Goal: Task Accomplishment & Management: Complete application form

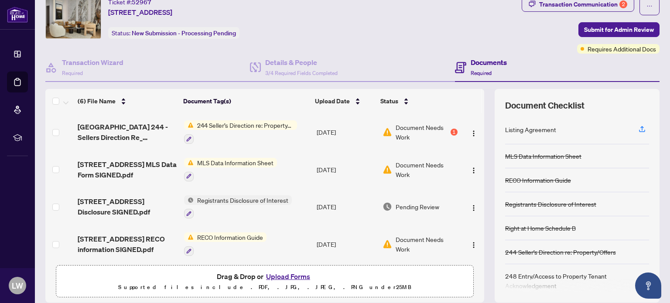
scroll to position [62, 0]
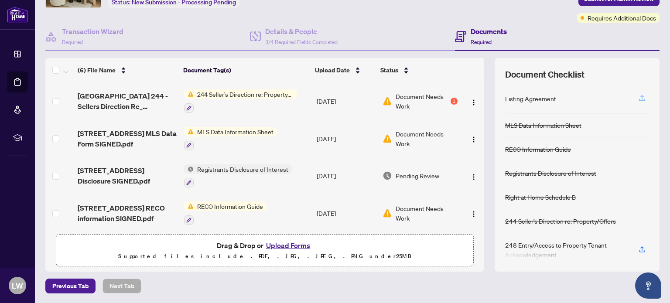
click at [639, 98] on icon "button" at bounding box center [642, 98] width 8 height 8
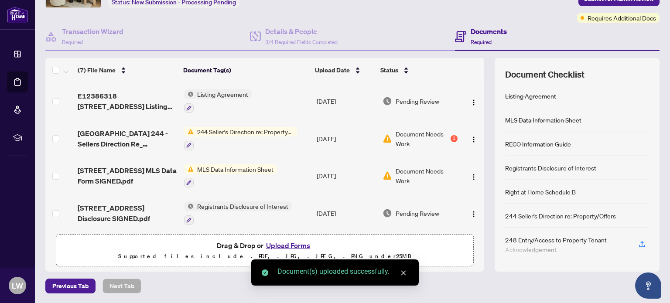
scroll to position [3, 0]
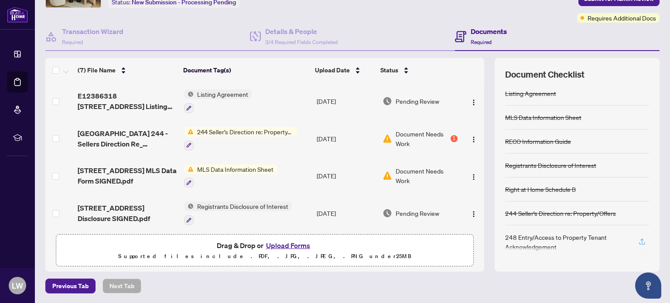
click at [638, 239] on icon "button" at bounding box center [642, 242] width 8 height 8
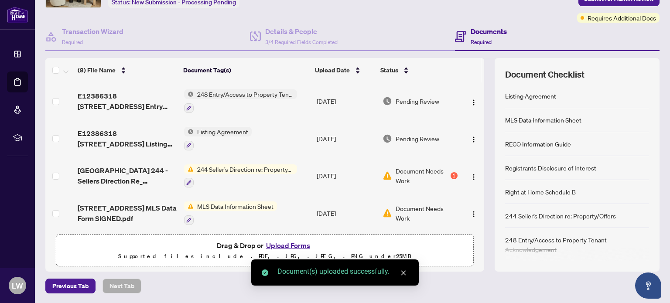
click at [274, 246] on button "Upload Forms" at bounding box center [288, 245] width 49 height 11
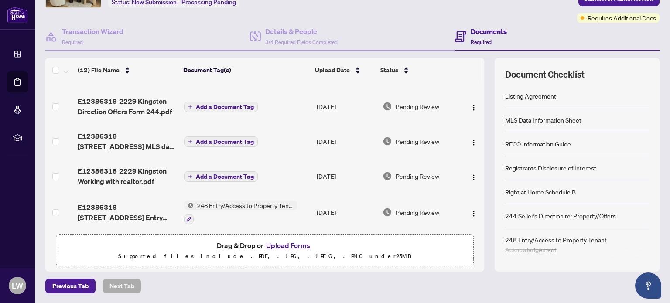
scroll to position [0, 0]
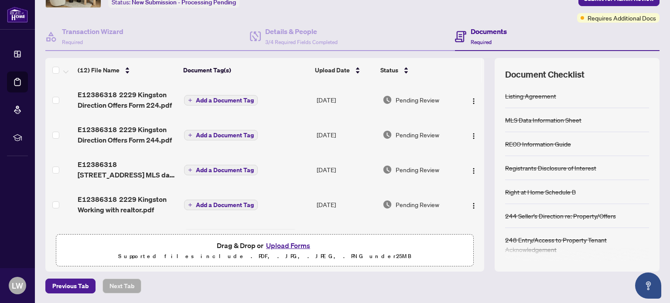
click at [221, 100] on span "Add a Document Tag" at bounding box center [225, 100] width 58 height 6
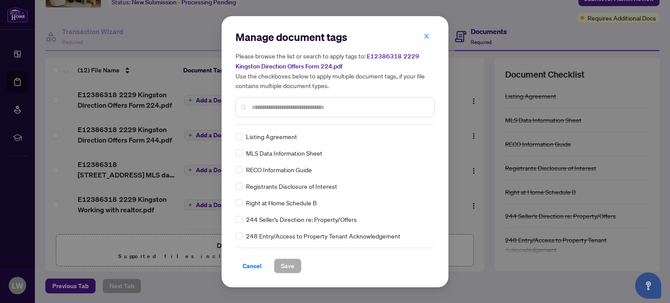
click at [300, 127] on div "Manage document tags Please browse the list or search to apply tags to: E123863…" at bounding box center [335, 151] width 199 height 243
click at [289, 103] on input "text" at bounding box center [339, 108] width 175 height 10
click at [265, 101] on div at bounding box center [335, 107] width 199 height 20
click at [271, 105] on input "text" at bounding box center [339, 108] width 175 height 10
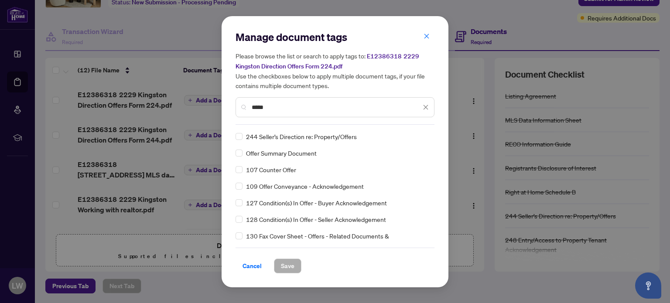
click at [292, 112] on input "*****" at bounding box center [336, 108] width 169 height 10
click at [291, 112] on input "*****" at bounding box center [336, 108] width 169 height 10
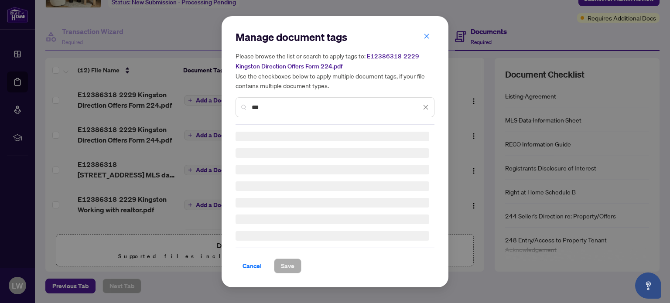
type input "***"
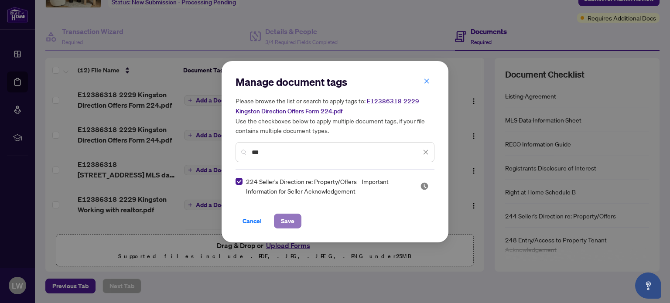
click at [290, 222] on span "Save" at bounding box center [288, 221] width 14 height 14
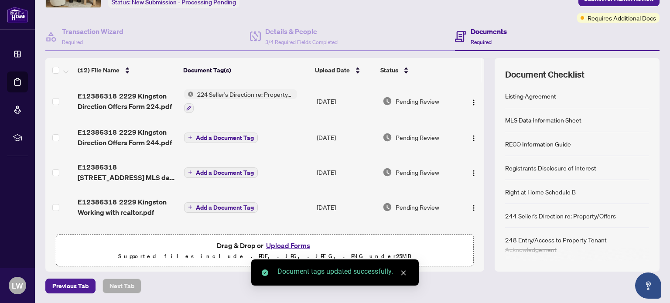
click at [223, 136] on span "Add a Document Tag" at bounding box center [225, 138] width 58 height 6
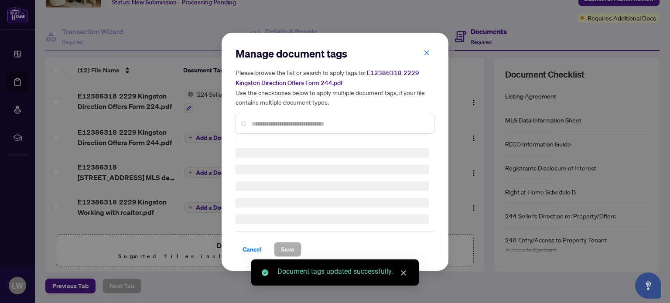
click at [282, 125] on input "text" at bounding box center [339, 124] width 175 height 10
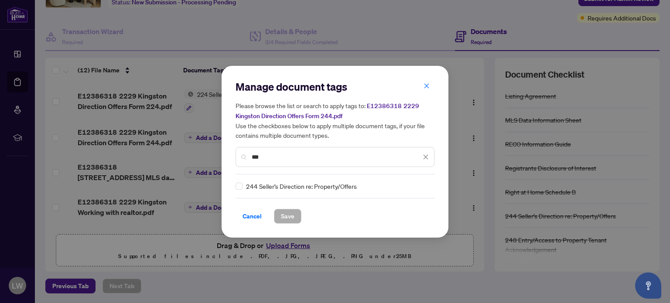
type input "***"
click at [287, 214] on span "Save" at bounding box center [288, 216] width 14 height 14
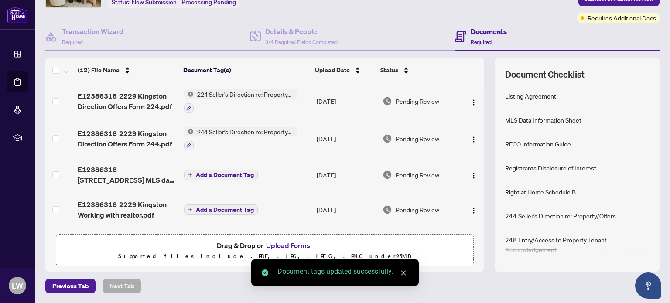
click at [223, 176] on span "Add a Document Tag" at bounding box center [225, 175] width 58 height 6
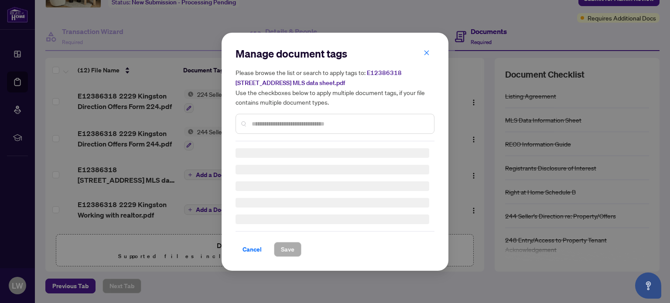
click at [280, 123] on input "text" at bounding box center [339, 124] width 175 height 10
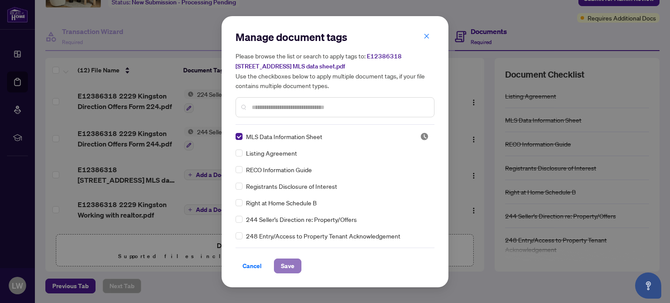
click at [277, 264] on button "Save" at bounding box center [287, 266] width 27 height 15
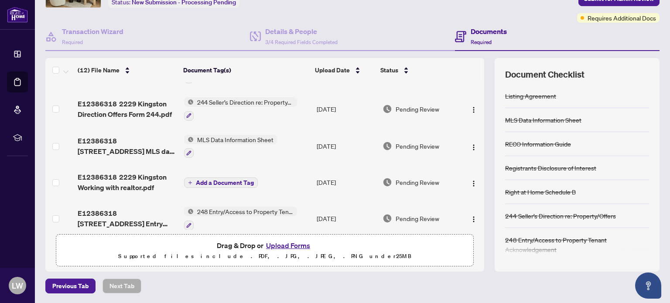
scroll to position [87, 0]
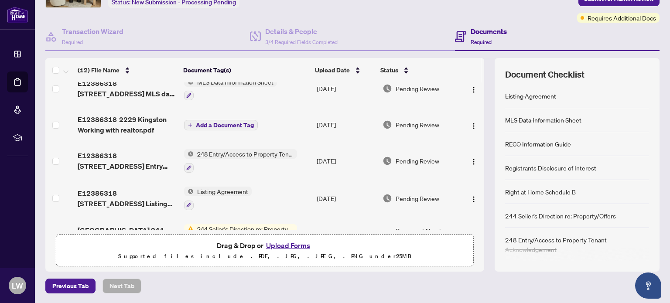
click at [221, 125] on span "Add a Document Tag" at bounding box center [225, 125] width 58 height 6
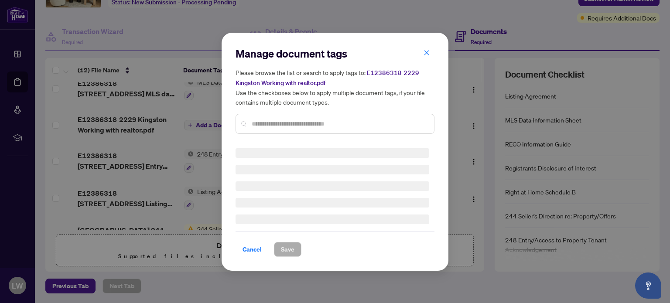
click at [274, 125] on input "text" at bounding box center [339, 124] width 175 height 10
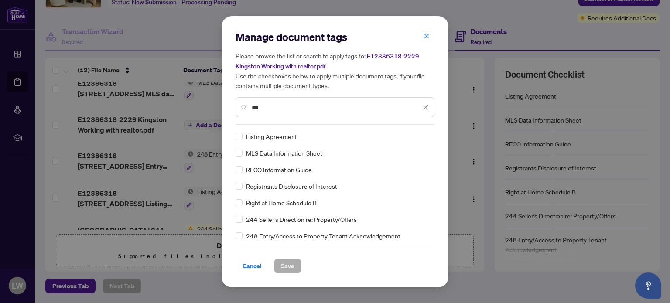
type input "****"
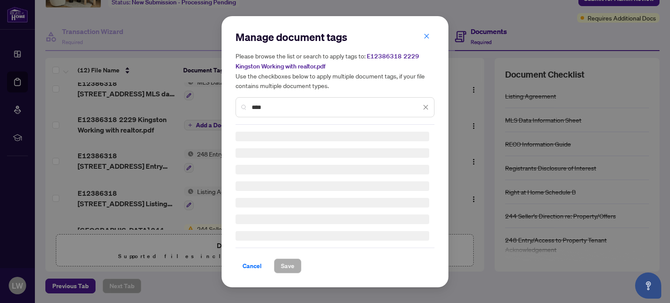
click at [278, 109] on input "****" at bounding box center [336, 108] width 169 height 10
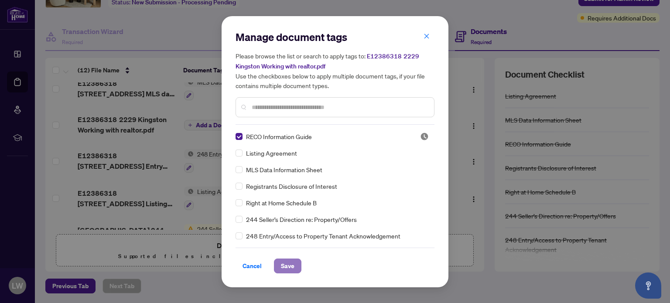
click at [286, 266] on span "Save" at bounding box center [288, 266] width 14 height 14
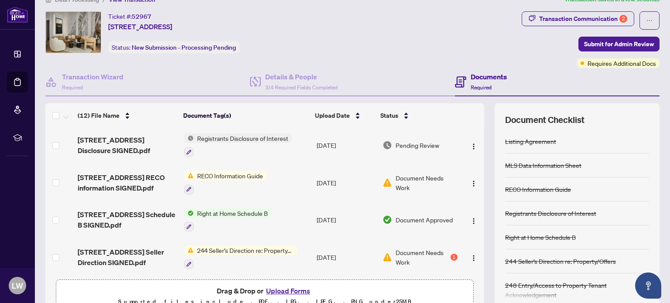
scroll to position [0, 0]
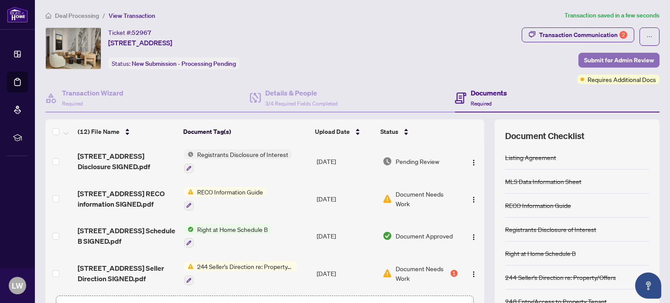
click at [607, 59] on span "Submit for Admin Review" at bounding box center [619, 60] width 70 height 14
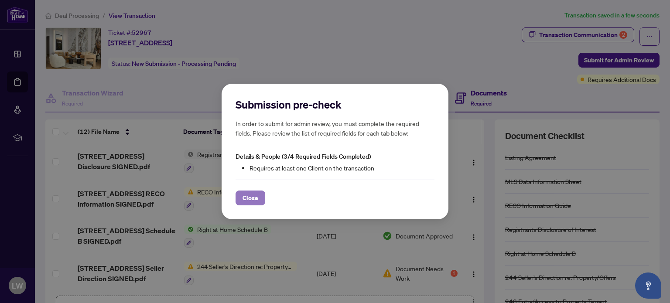
click at [256, 200] on span "Close" at bounding box center [251, 198] width 16 height 14
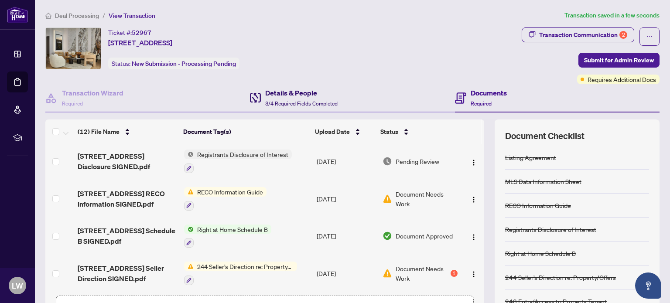
click at [274, 97] on h4 "Details & People" at bounding box center [301, 93] width 72 height 10
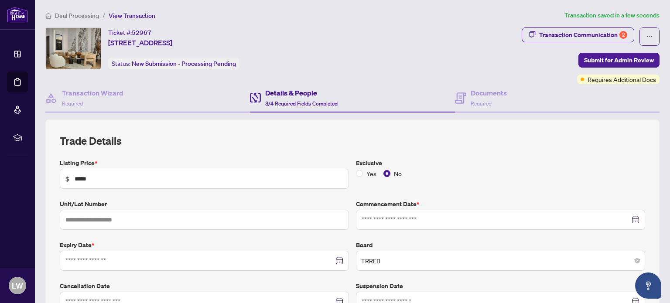
type input "**********"
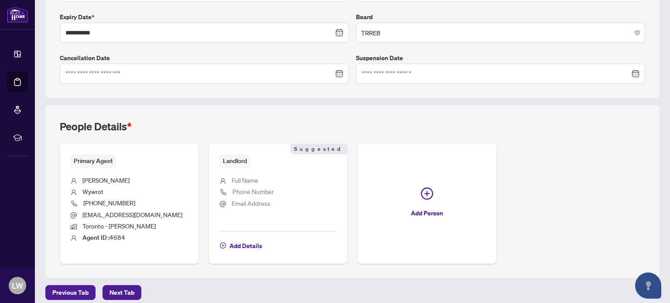
scroll to position [234, 0]
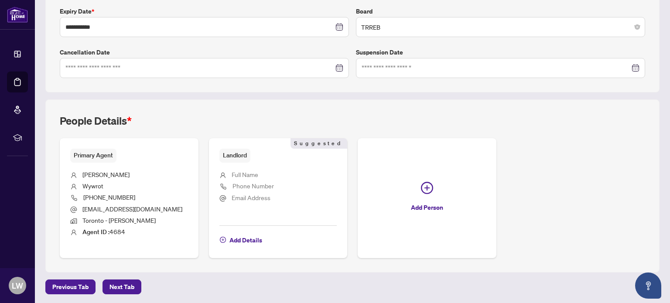
click at [242, 173] on span "Full Name" at bounding box center [245, 175] width 27 height 8
click at [243, 240] on span "Add Details" at bounding box center [246, 240] width 33 height 14
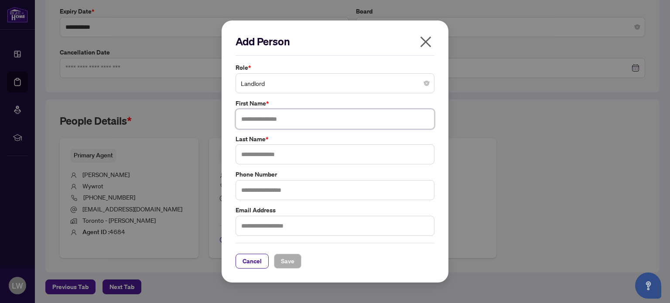
click at [270, 119] on input "text" at bounding box center [335, 119] width 199 height 20
type input "******"
type input "**********"
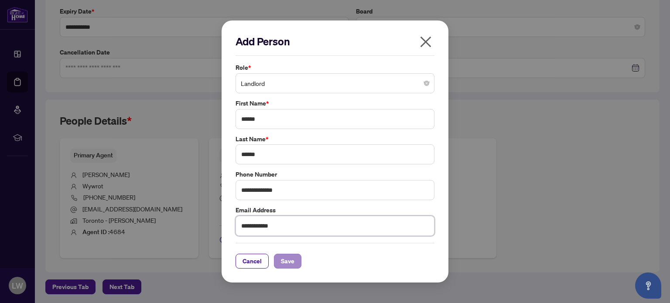
type input "**********"
click at [293, 260] on button "Save" at bounding box center [287, 261] width 27 height 15
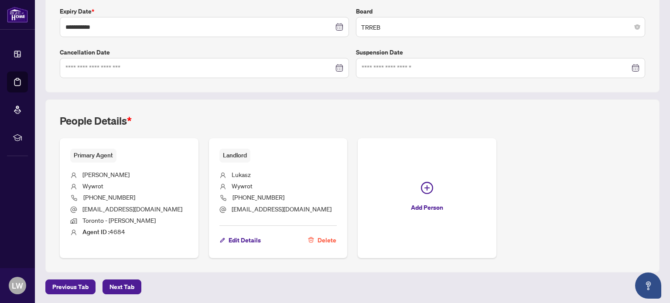
click at [322, 109] on div "People Details * Primary Agent [PERSON_NAME] [PHONE_NUMBER] [EMAIL_ADDRESS][DOM…" at bounding box center [352, 185] width 614 height 173
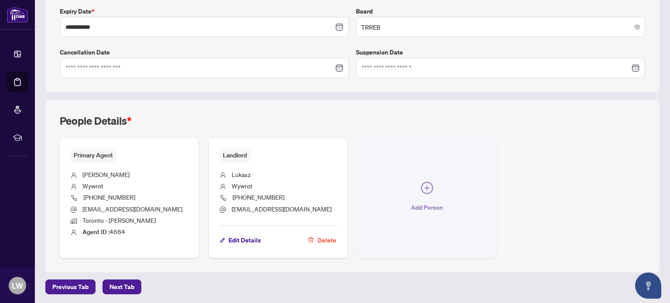
scroll to position [0, 0]
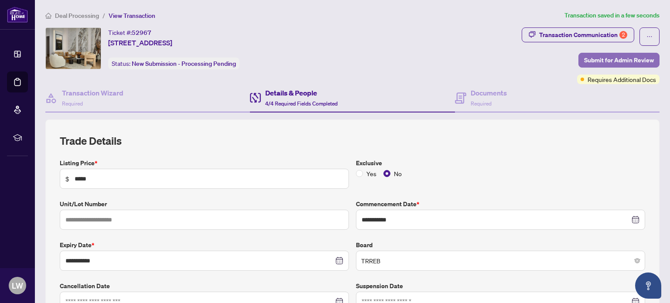
click at [599, 55] on span "Submit for Admin Review" at bounding box center [619, 60] width 70 height 14
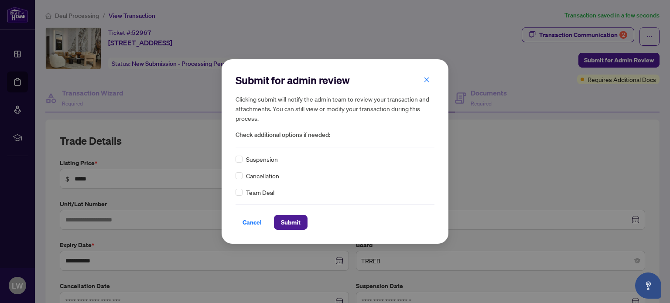
click at [275, 136] on span "Check additional options if needed:" at bounding box center [335, 135] width 199 height 10
click at [297, 223] on span "Submit" at bounding box center [291, 223] width 20 height 14
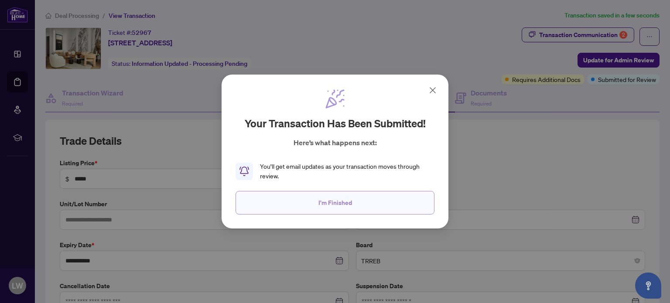
click at [333, 199] on span "I'm Finished" at bounding box center [336, 203] width 34 height 14
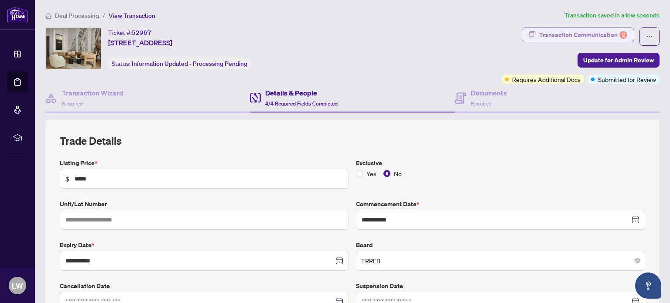
click at [575, 33] on div "Transaction Communication 2" at bounding box center [583, 35] width 88 height 14
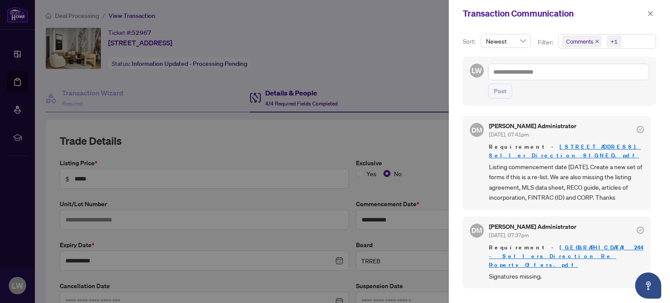
click at [525, 162] on span "Listing commencement date [DATE]. Create a new set of forms if this is a re-lis…" at bounding box center [566, 182] width 155 height 41
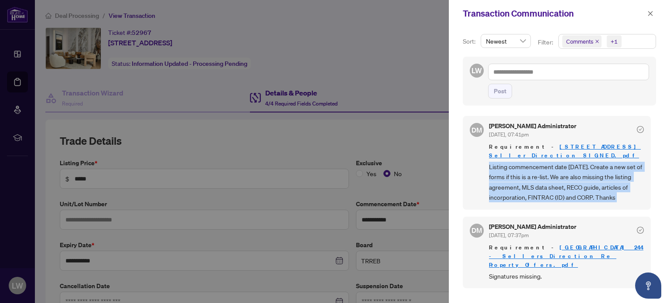
click at [525, 162] on span "Listing commencement date [DATE]. Create a new set of forms if this is a re-lis…" at bounding box center [566, 182] width 155 height 41
click at [549, 168] on span "Listing commencement date [DATE]. Create a new set of forms if this is a re-lis…" at bounding box center [566, 182] width 155 height 41
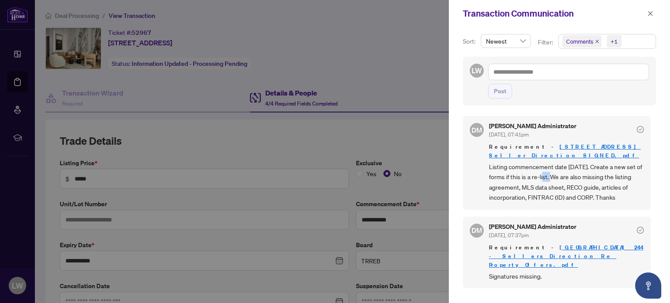
click at [549, 168] on span "Listing commencement date [DATE]. Create a new set of forms if this is a re-lis…" at bounding box center [566, 182] width 155 height 41
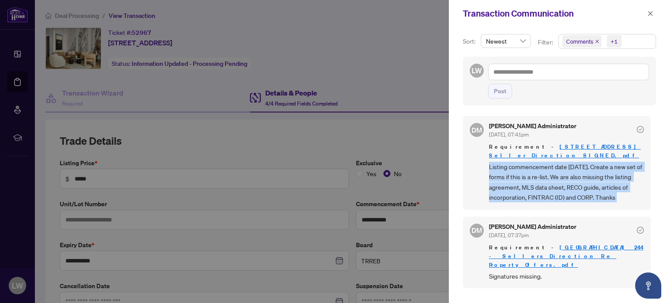
click at [549, 168] on span "Listing commencement date [DATE]. Create a new set of forms if this is a re-lis…" at bounding box center [566, 182] width 155 height 41
click at [537, 169] on span "Listing commencement date [DATE]. Create a new set of forms if this is a re-lis…" at bounding box center [566, 182] width 155 height 41
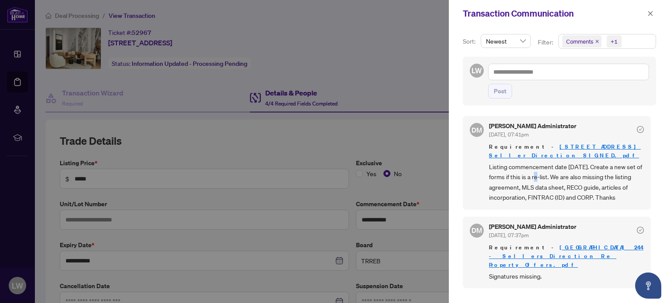
click at [537, 169] on span "Listing commencement date [DATE]. Create a new set of forms if this is a re-lis…" at bounding box center [566, 182] width 155 height 41
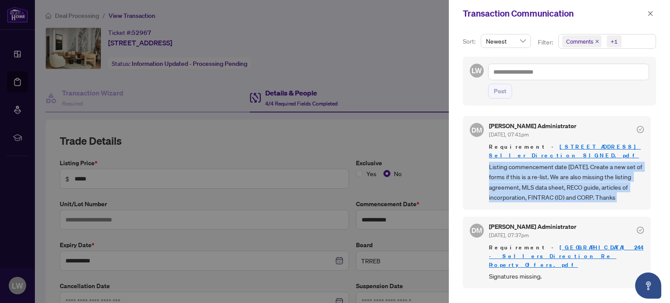
click at [537, 169] on span "Listing commencement date [DATE]. Create a new set of forms if this is a re-lis…" at bounding box center [566, 182] width 155 height 41
click at [529, 170] on span "Listing commencement date [DATE]. Create a new set of forms if this is a re-lis…" at bounding box center [566, 182] width 155 height 41
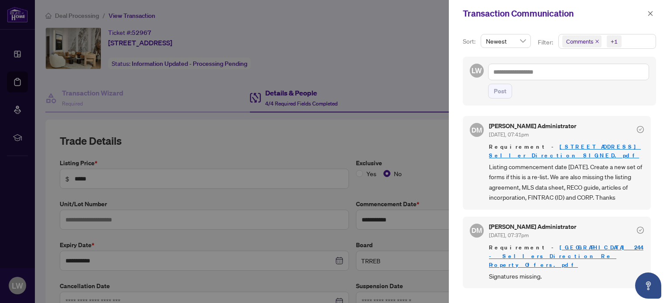
click at [562, 180] on span "Listing commencement date [DATE]. Create a new set of forms if this is a re-lis…" at bounding box center [566, 182] width 155 height 41
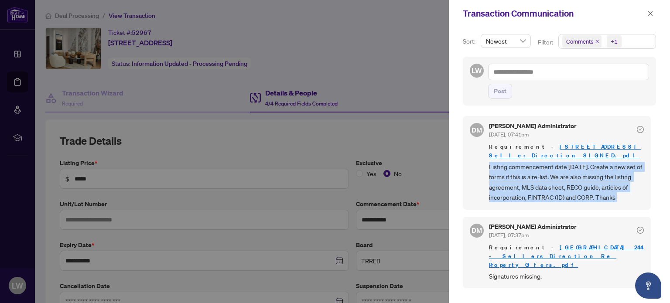
click at [562, 180] on span "Listing commencement date [DATE]. Create a new set of forms if this is a re-lis…" at bounding box center [566, 182] width 155 height 41
click at [527, 172] on span "Listing commencement date [DATE]. Create a new set of forms if this is a re-lis…" at bounding box center [566, 182] width 155 height 41
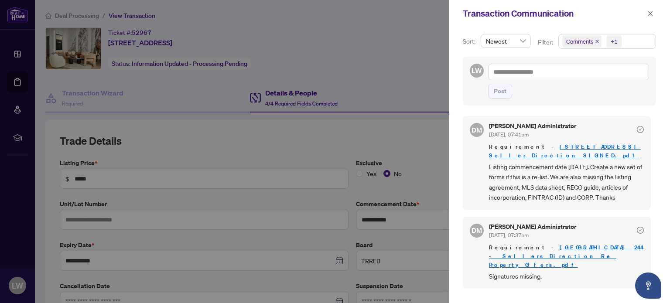
click at [573, 188] on span "Listing commencement date [DATE]. Create a new set of forms if this is a re-lis…" at bounding box center [566, 182] width 155 height 41
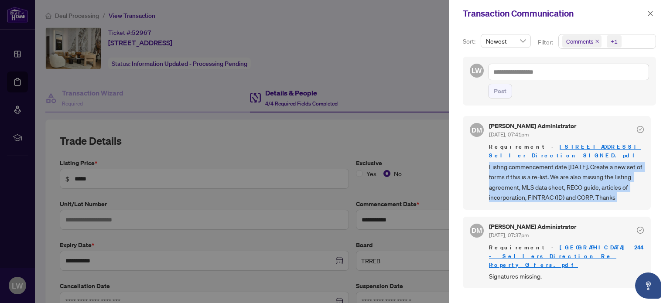
click at [573, 188] on span "Listing commencement date [DATE]. Create a new set of forms if this is a re-lis…" at bounding box center [566, 182] width 155 height 41
click at [555, 173] on span "Listing commencement date [DATE]. Create a new set of forms if this is a re-lis…" at bounding box center [566, 182] width 155 height 41
drag, startPoint x: 516, startPoint y: 166, endPoint x: 634, endPoint y: 196, distance: 121.2
click at [634, 196] on div "DM [PERSON_NAME] Administrator [DATE], 07:41pm Requirement - [STREET_ADDRESS] S…" at bounding box center [557, 163] width 188 height 94
click at [569, 189] on span "Listing commencement date [DATE]. Create a new set of forms if this is a re-lis…" at bounding box center [566, 182] width 155 height 41
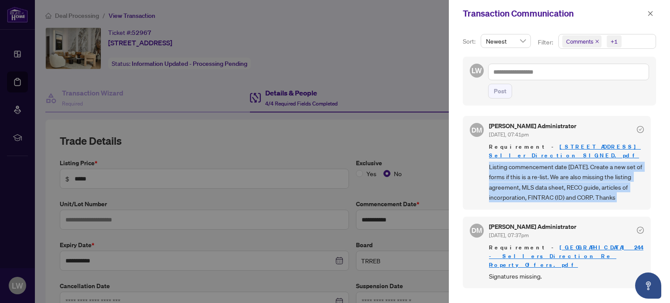
drag, startPoint x: 625, startPoint y: 192, endPoint x: 464, endPoint y: 126, distance: 173.4
click at [464, 126] on div "DM [PERSON_NAME] Administrator [DATE], 07:41pm Requirement - [STREET_ADDRESS] S…" at bounding box center [557, 163] width 188 height 94
click at [551, 190] on span "Listing commencement date [DATE]. Create a new set of forms if this is a re-lis…" at bounding box center [566, 182] width 155 height 41
click at [550, 175] on span "Listing commencement date [DATE]. Create a new set of forms if this is a re-lis…" at bounding box center [566, 182] width 155 height 41
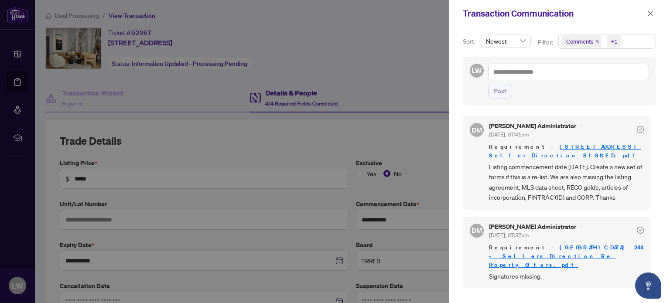
click at [632, 193] on span "Listing commencement date [DATE]. Create a new set of forms if this is a re-lis…" at bounding box center [566, 182] width 155 height 41
click at [421, 37] on div at bounding box center [335, 151] width 670 height 303
click at [653, 11] on icon "close" at bounding box center [651, 13] width 6 height 6
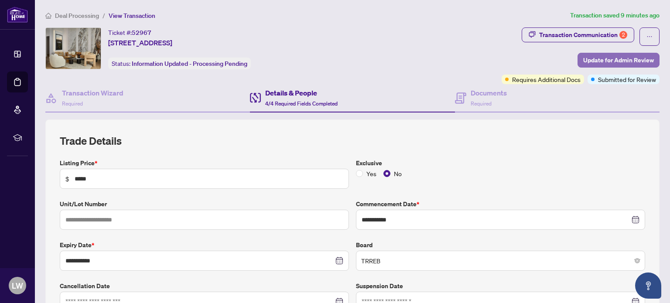
click at [612, 61] on span "Update for Admin Review" at bounding box center [618, 60] width 71 height 14
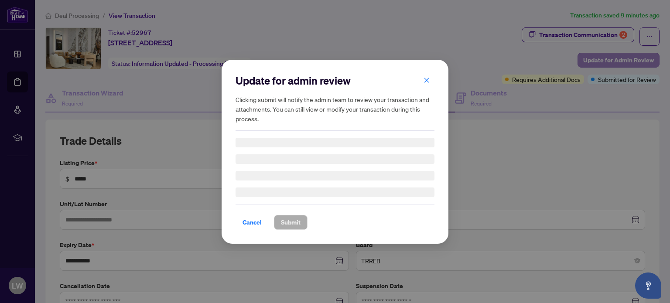
click at [612, 61] on div "Update for admin review Clicking submit will notify the admin team to review yo…" at bounding box center [335, 151] width 670 height 303
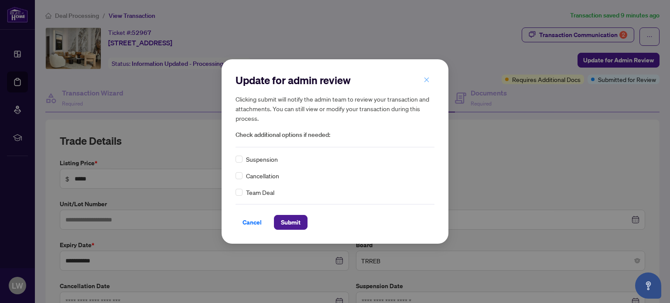
click at [428, 79] on icon "close" at bounding box center [427, 80] width 6 height 6
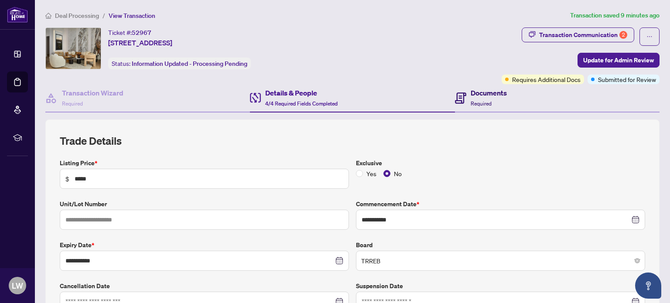
click at [473, 96] on h4 "Documents" at bounding box center [489, 93] width 36 height 10
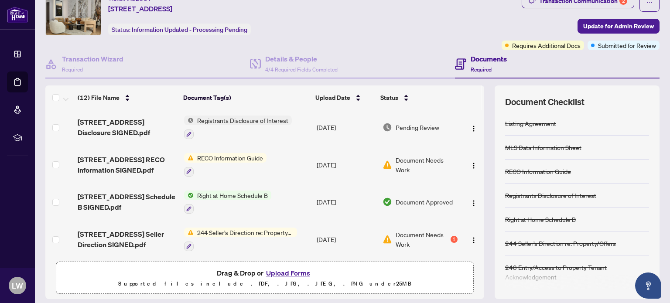
scroll to position [62, 0]
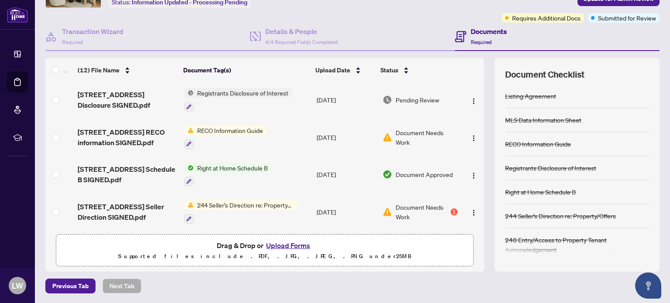
click at [291, 243] on button "Upload Forms" at bounding box center [288, 245] width 49 height 11
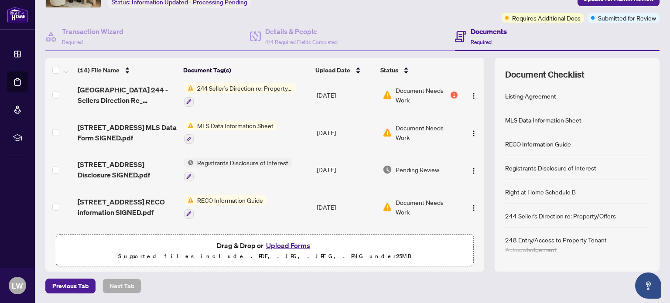
click at [290, 244] on button "Upload Forms" at bounding box center [288, 245] width 49 height 11
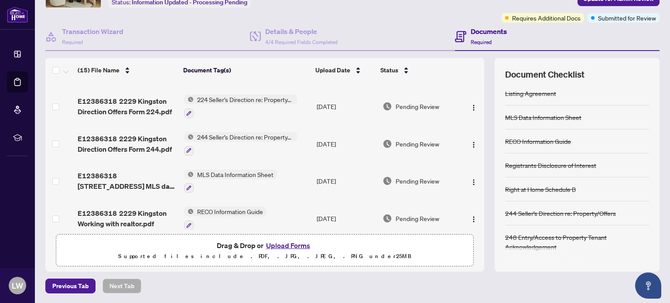
scroll to position [0, 0]
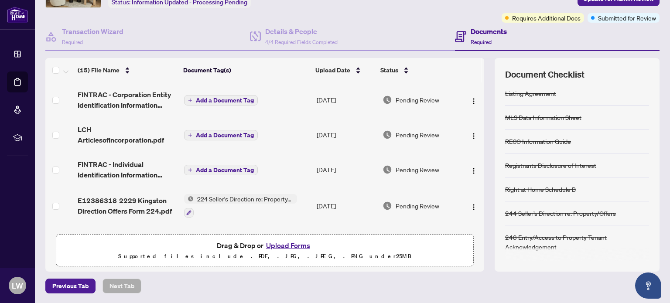
click at [217, 167] on span "Add a Document Tag" at bounding box center [225, 170] width 58 height 6
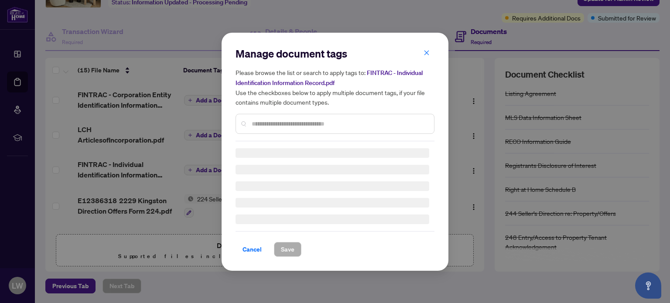
click at [299, 124] on div "Manage document tags Please browse the list or search to apply tags to: FINTRAC…" at bounding box center [335, 94] width 199 height 95
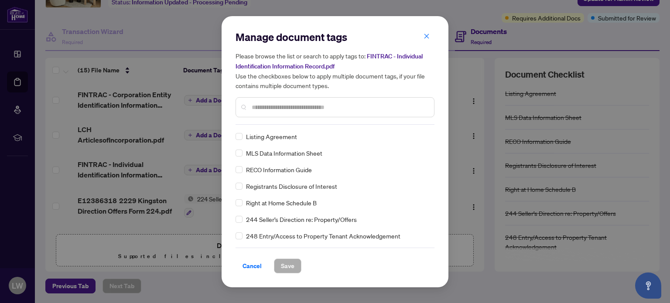
click at [269, 105] on input "text" at bounding box center [339, 108] width 175 height 10
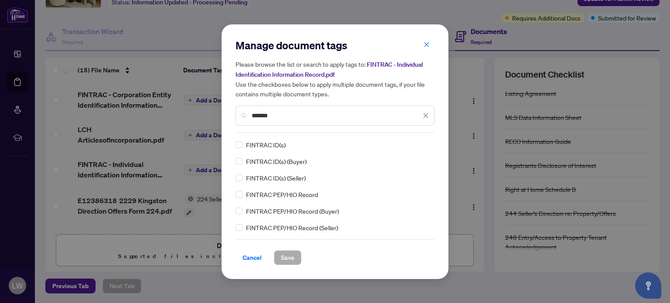
type input "*******"
click at [294, 261] on button "Save" at bounding box center [287, 257] width 27 height 15
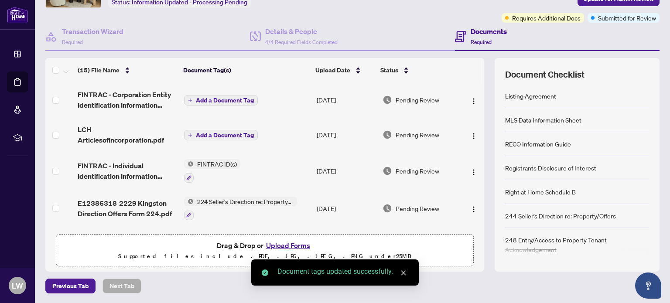
click at [223, 133] on span "Add a Document Tag" at bounding box center [225, 135] width 58 height 6
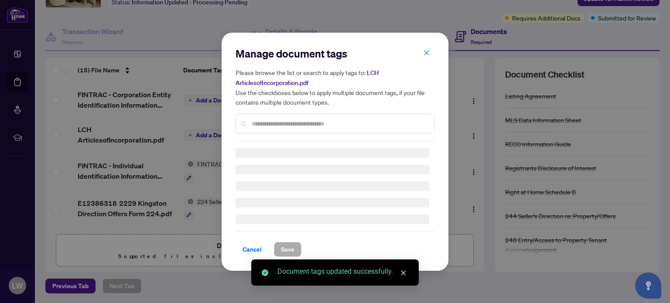
click at [262, 127] on input "text" at bounding box center [339, 124] width 175 height 10
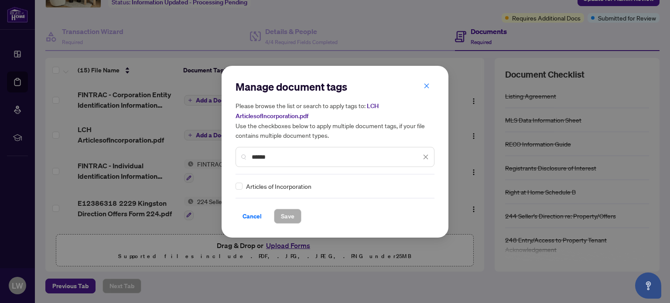
type input "******"
click at [296, 222] on button "Save" at bounding box center [287, 216] width 27 height 15
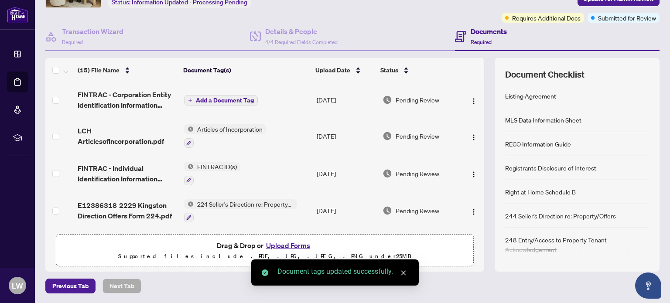
click at [223, 99] on span "Add a Document Tag" at bounding box center [225, 100] width 58 height 6
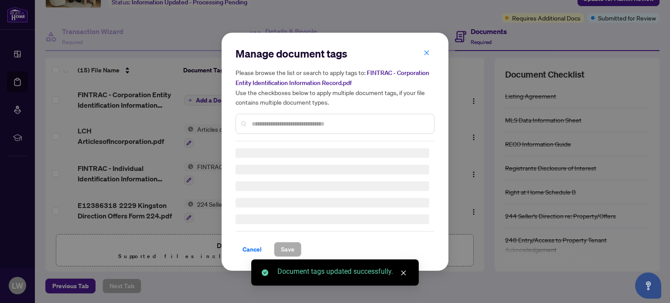
click at [275, 123] on input "text" at bounding box center [339, 124] width 175 height 10
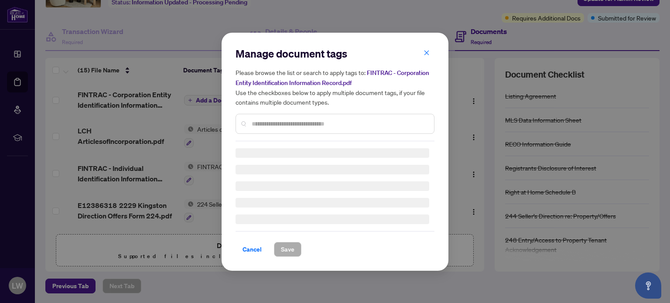
click at [267, 122] on div "Manage document tags Please browse the list or search to apply tags to: FINTRAC…" at bounding box center [335, 94] width 199 height 95
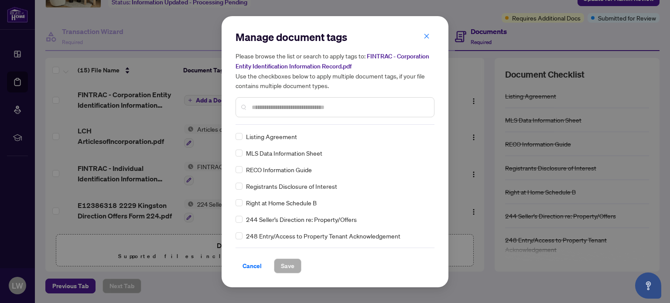
click at [264, 111] on input "text" at bounding box center [339, 108] width 175 height 10
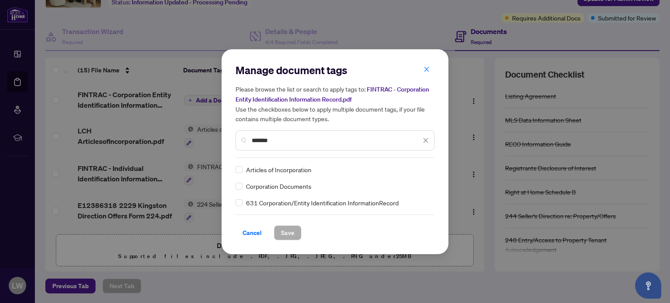
type input "*******"
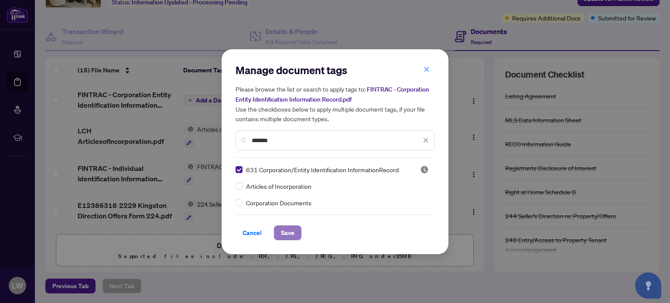
click at [287, 233] on span "Save" at bounding box center [288, 233] width 14 height 14
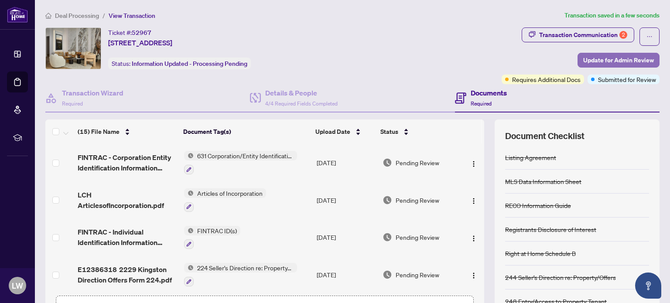
click at [621, 61] on span "Update for Admin Review" at bounding box center [618, 60] width 71 height 14
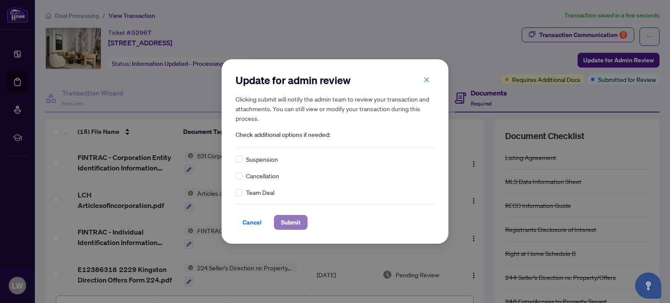
click at [296, 224] on span "Submit" at bounding box center [291, 223] width 20 height 14
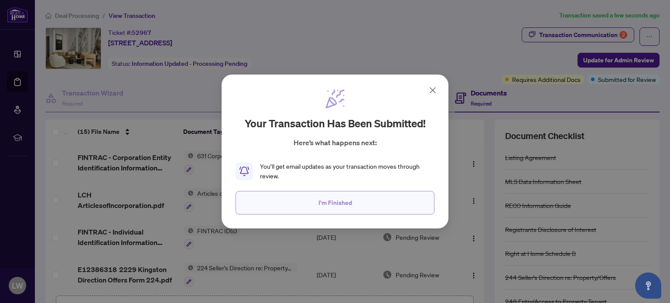
click at [332, 205] on span "I'm Finished" at bounding box center [336, 203] width 34 height 14
